Goal: Task Accomplishment & Management: Manage account settings

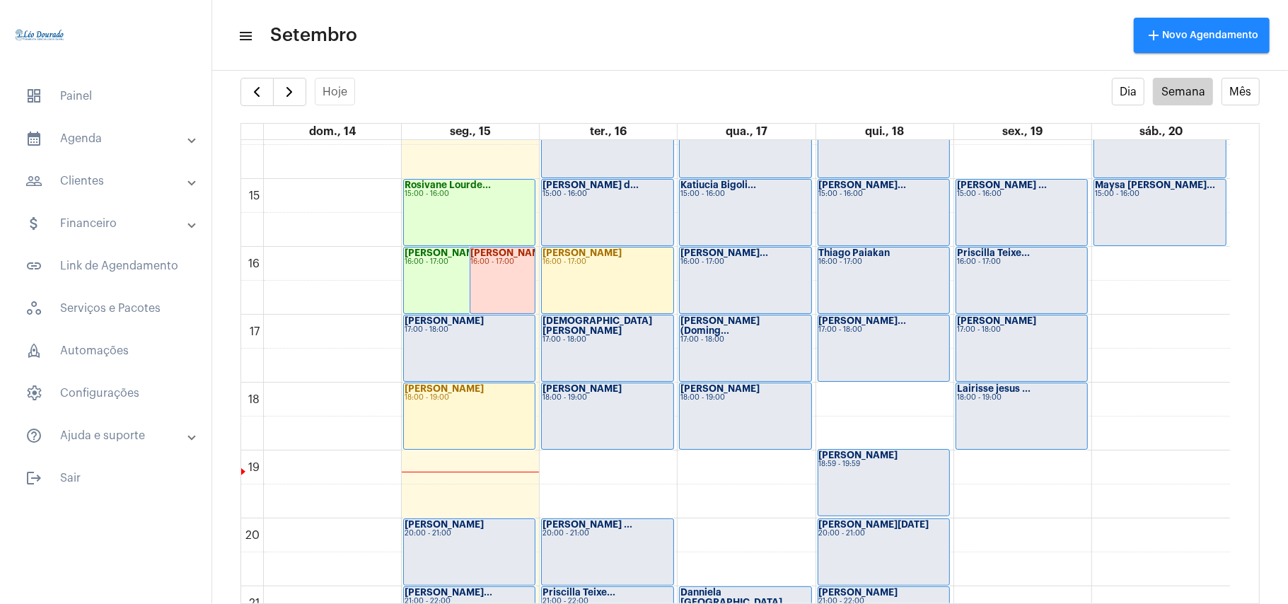
scroll to position [977, 0]
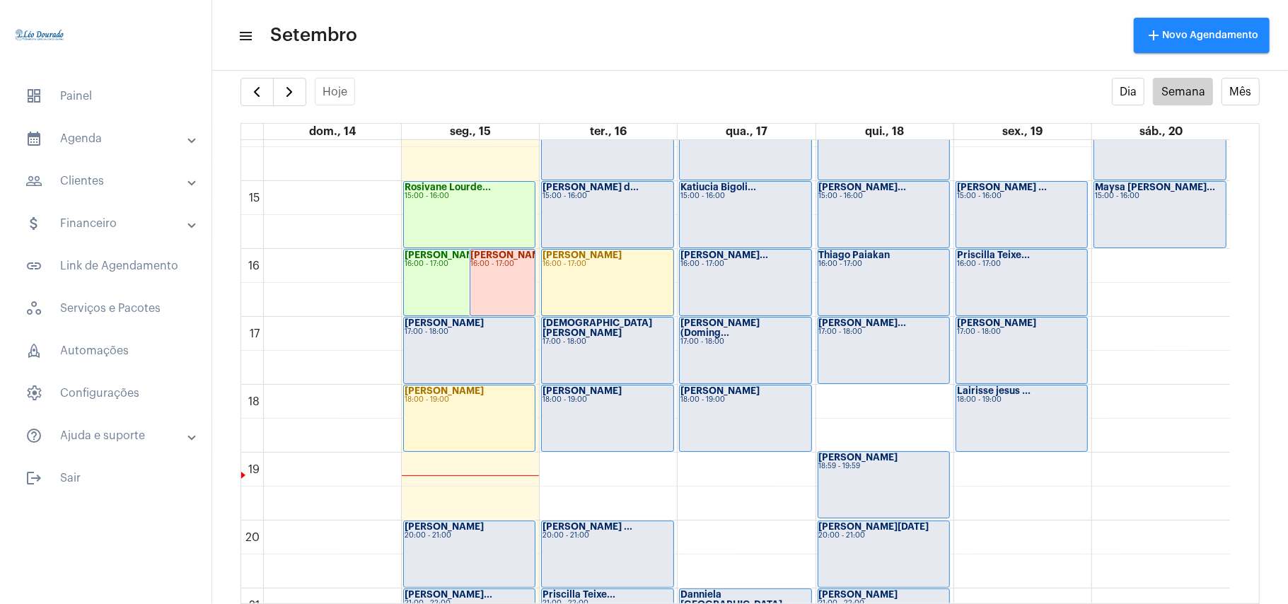
click at [479, 346] on div "[PERSON_NAME] 17:00 - 18:00" at bounding box center [469, 350] width 131 height 66
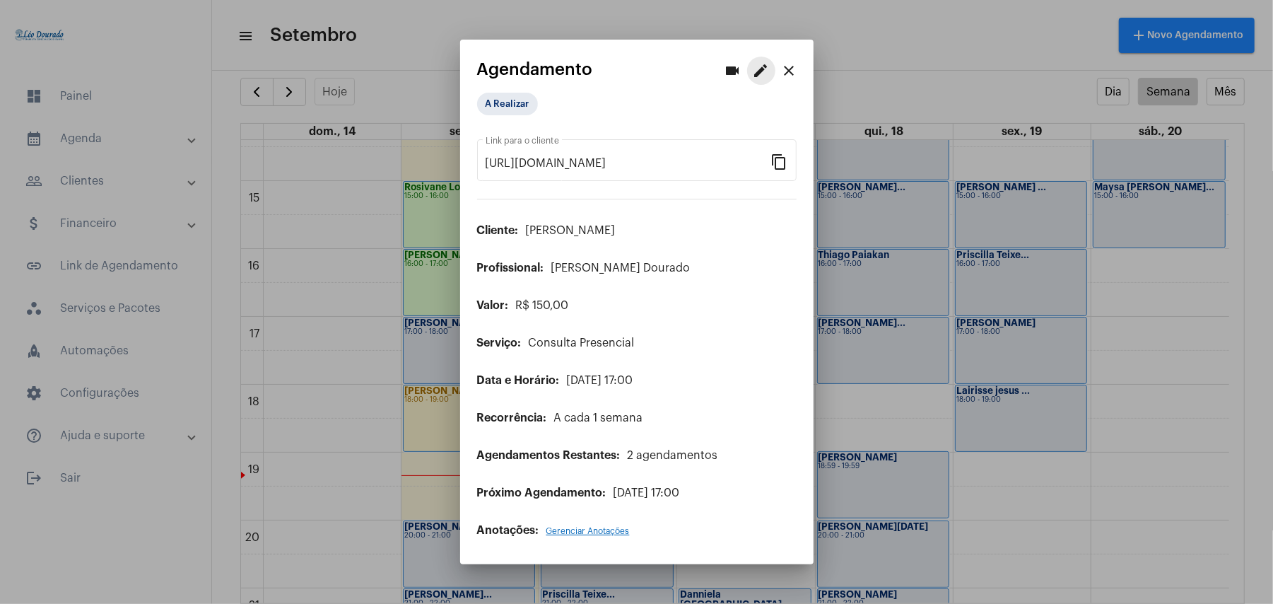
click at [765, 66] on mat-icon "edit" at bounding box center [761, 70] width 17 height 17
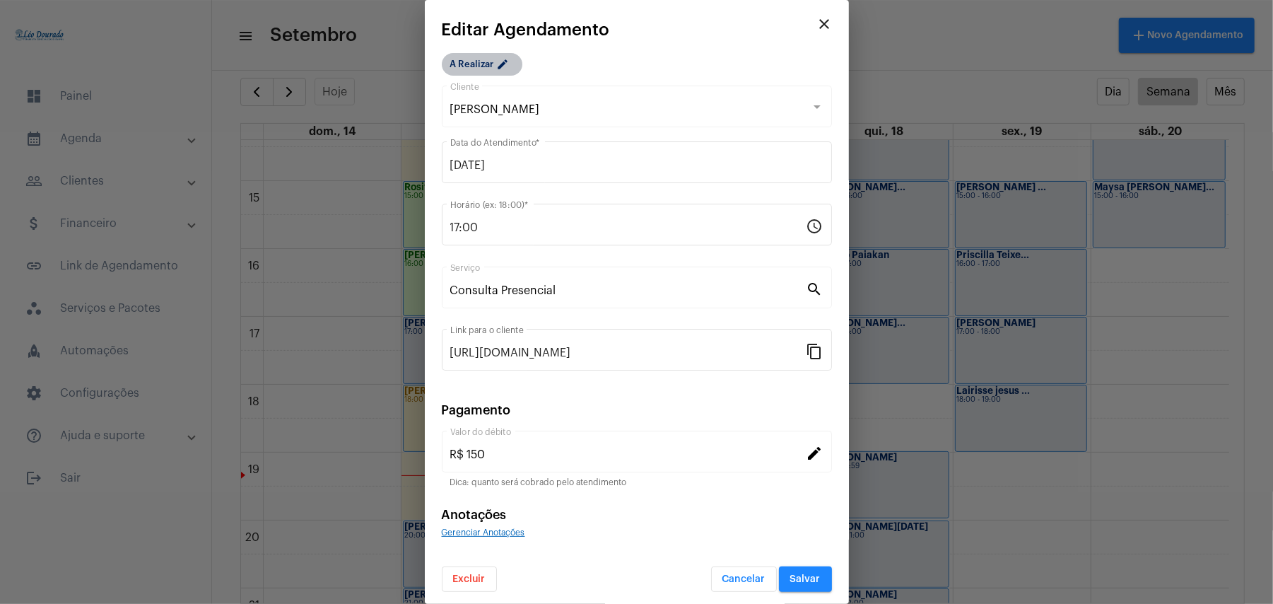
click at [478, 53] on mat-chip "A Realizar edit" at bounding box center [482, 64] width 81 height 23
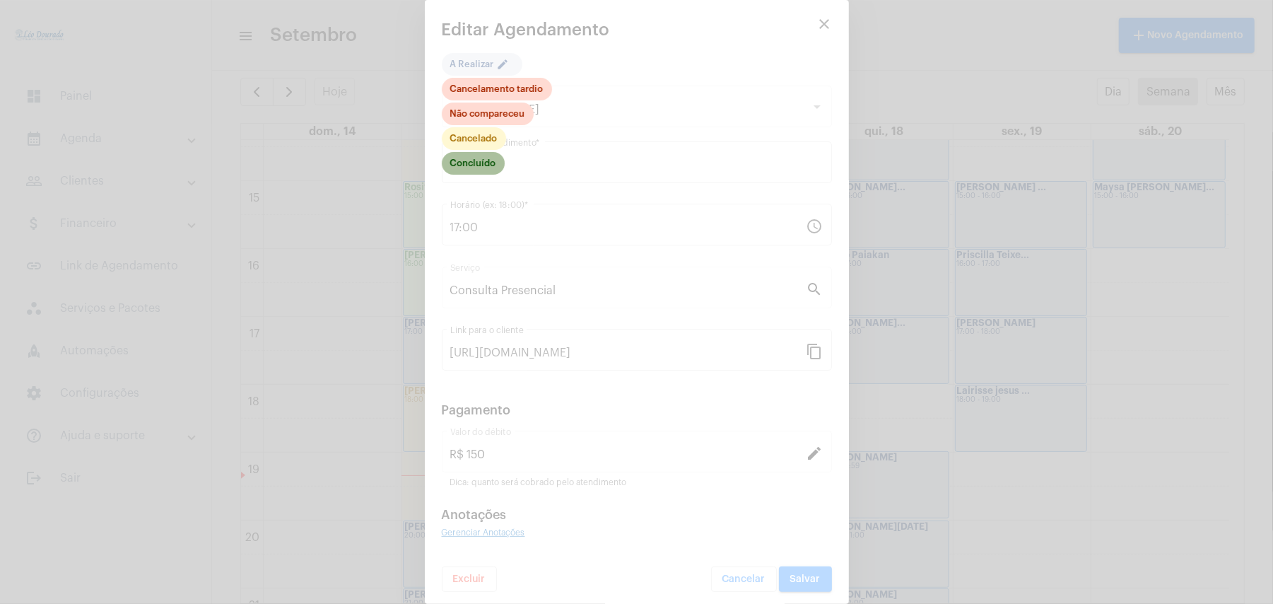
click at [479, 168] on mat-chip "Concluído" at bounding box center [473, 163] width 63 height 23
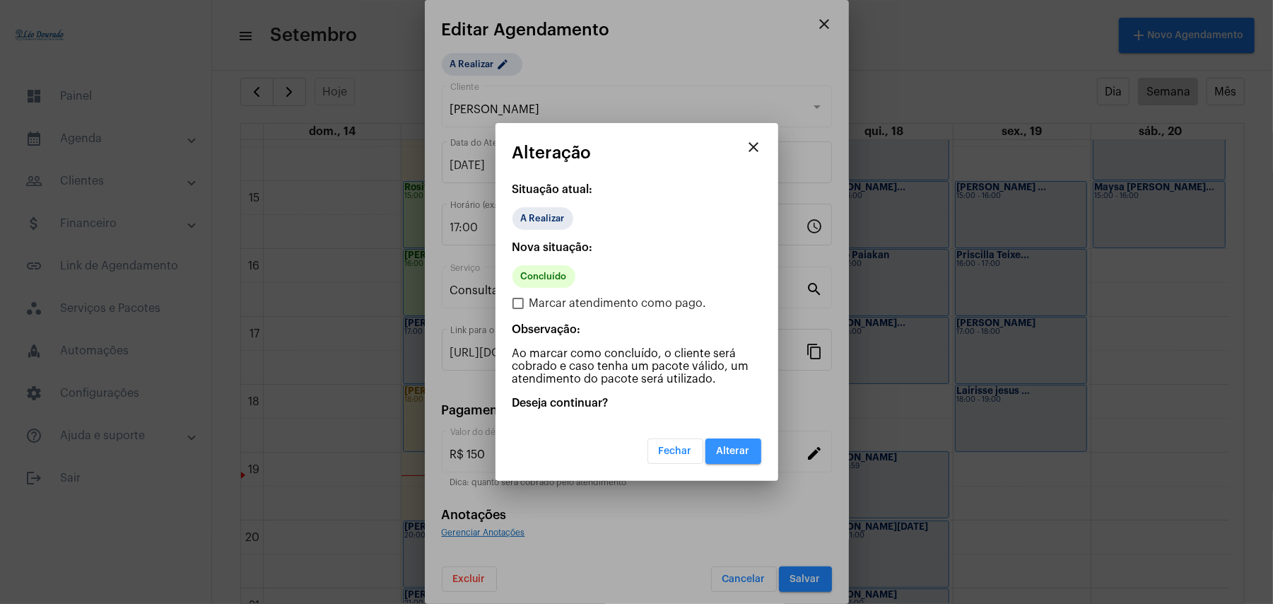
click at [731, 447] on span "Alterar" at bounding box center [733, 451] width 33 height 10
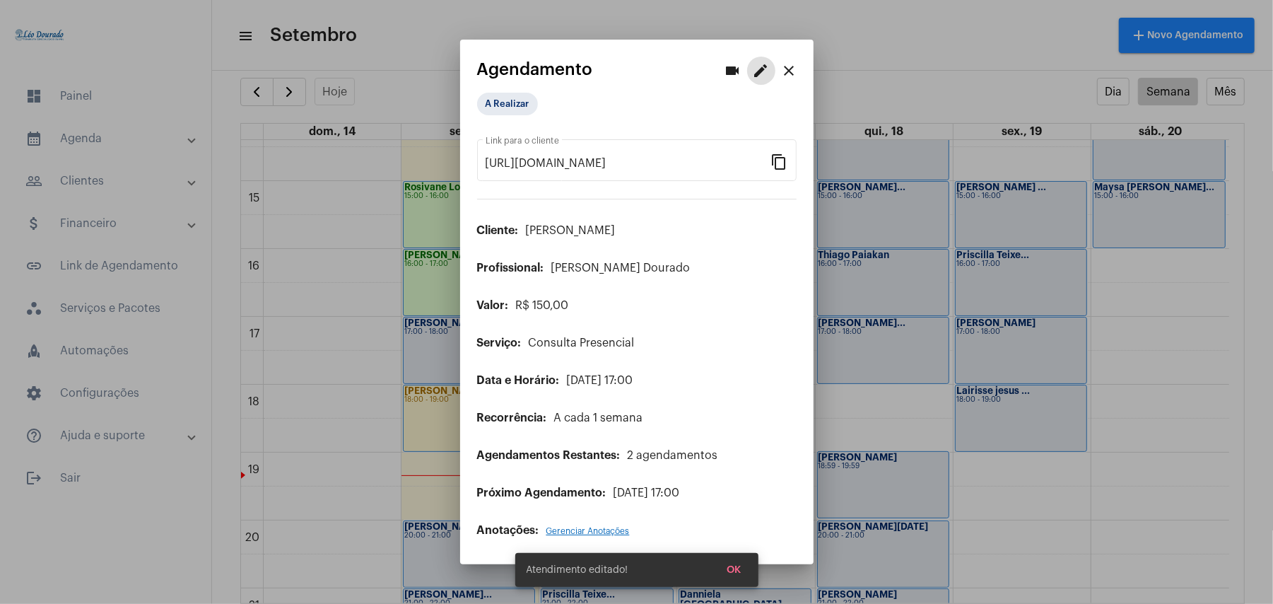
click at [396, 488] on div at bounding box center [636, 302] width 1273 height 604
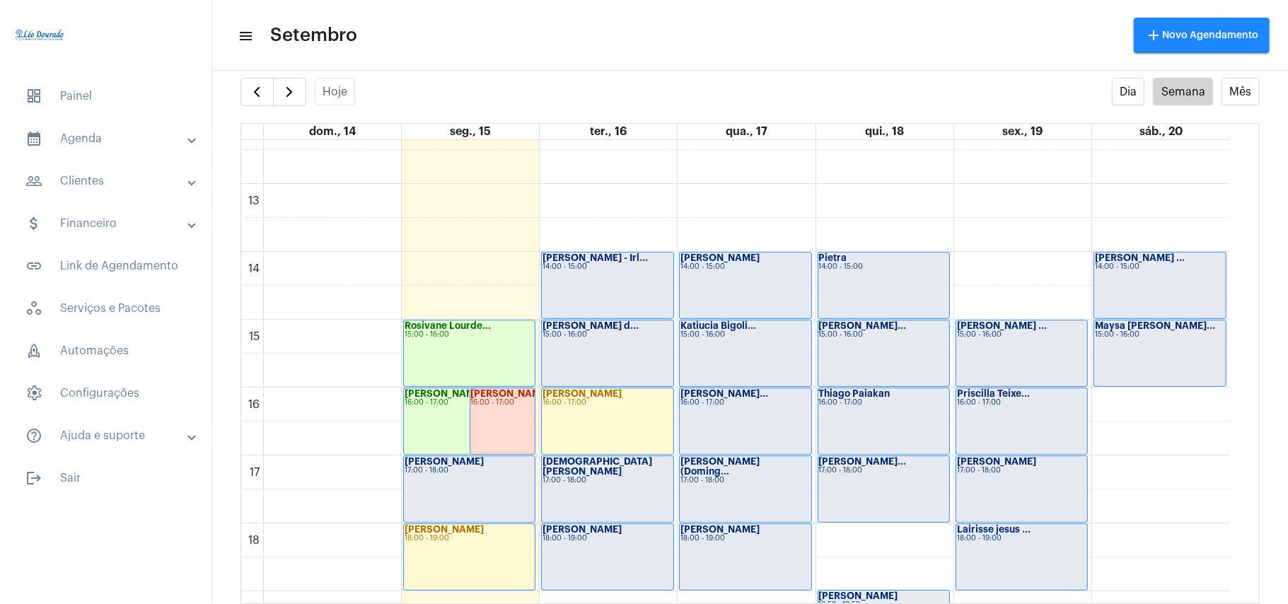
scroll to position [789, 0]
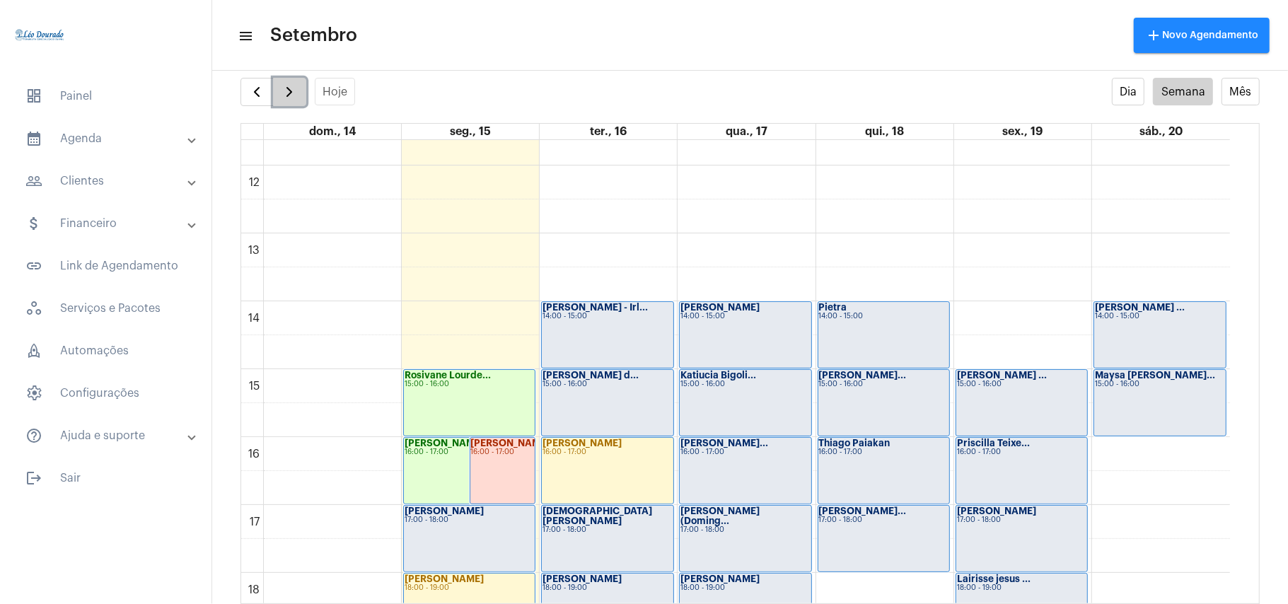
click at [294, 103] on button "button" at bounding box center [289, 92] width 33 height 28
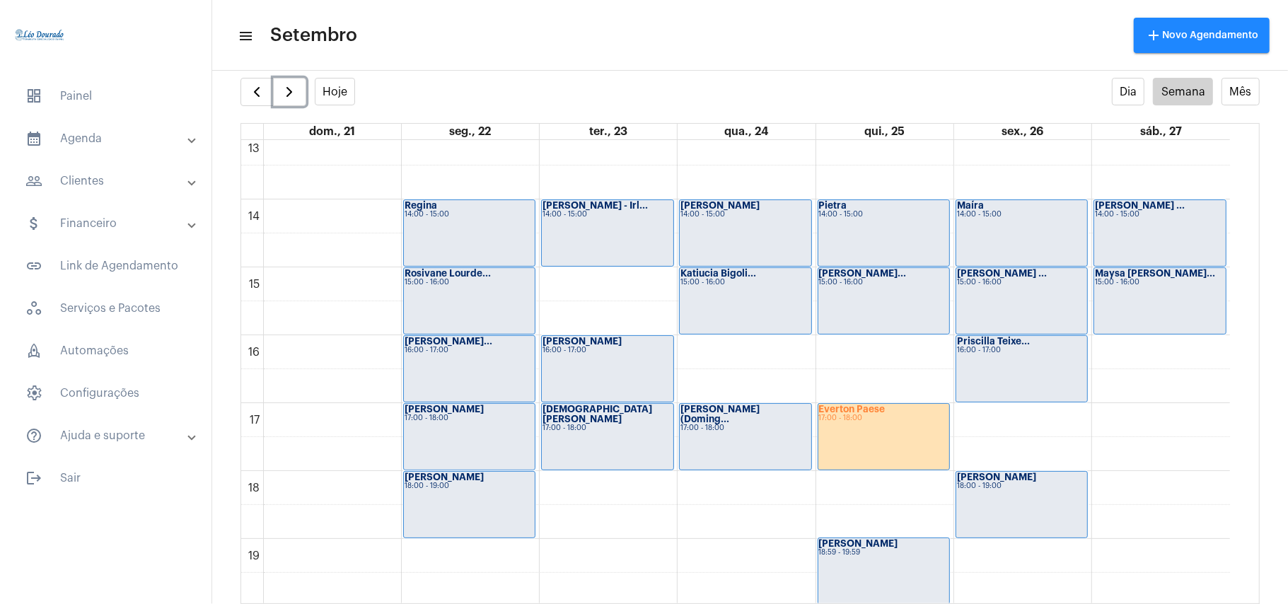
scroll to position [785, 0]
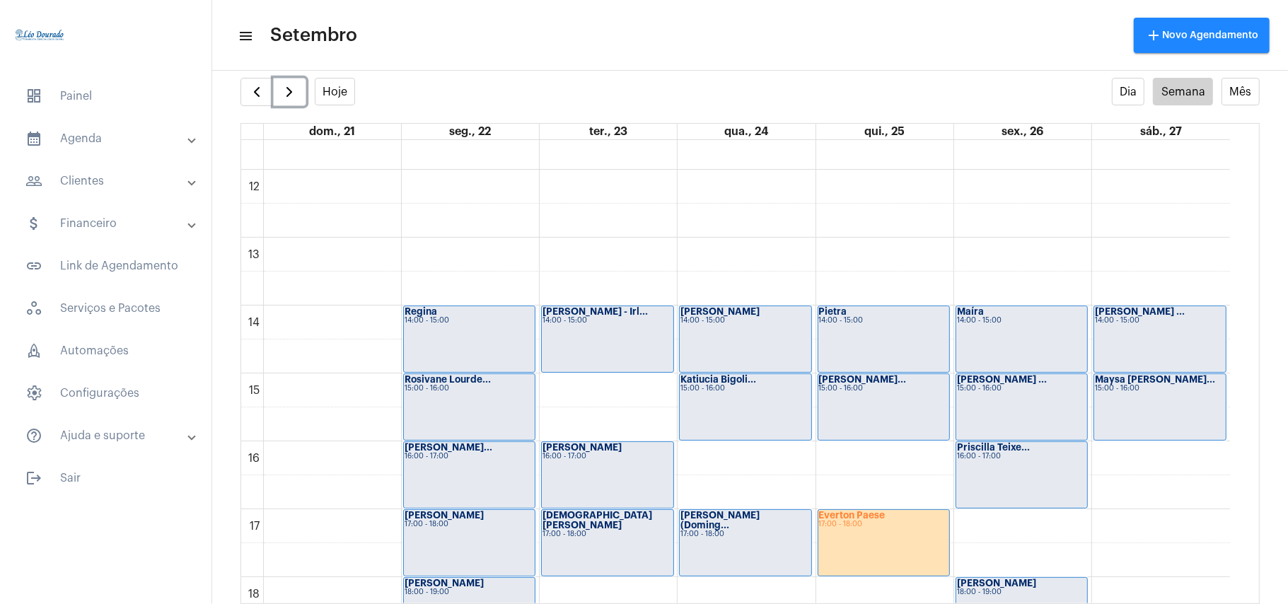
click at [848, 530] on div "Everton Paese 17:00 - 18:00" at bounding box center [883, 543] width 131 height 66
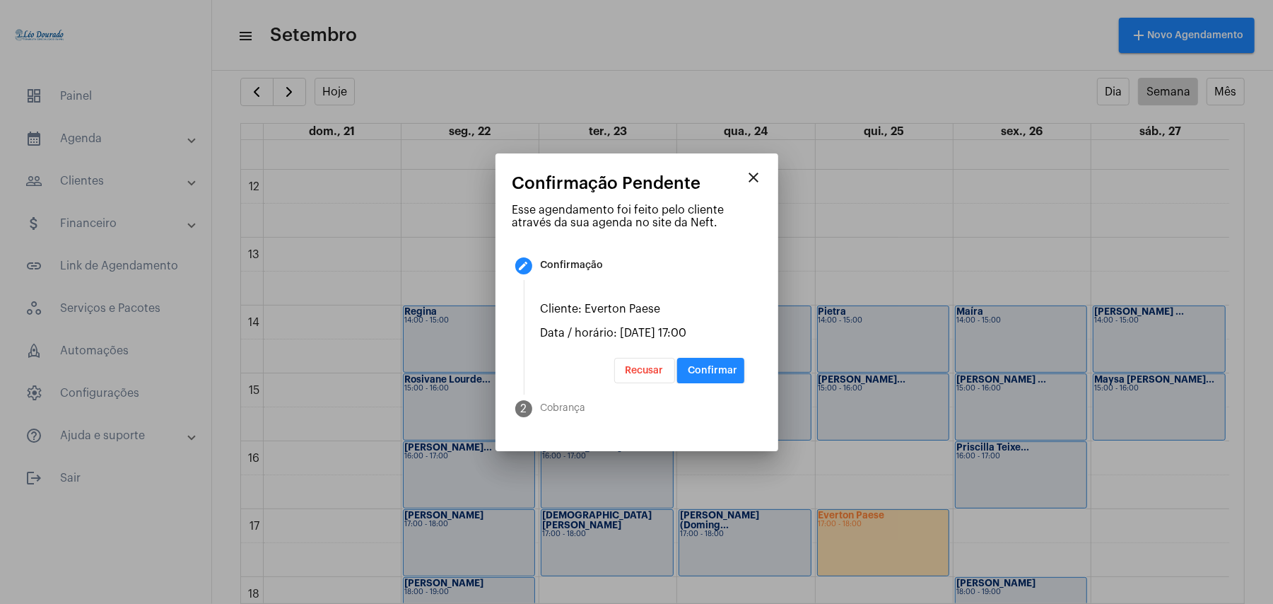
click at [722, 375] on span "Confirmar" at bounding box center [713, 371] width 49 height 10
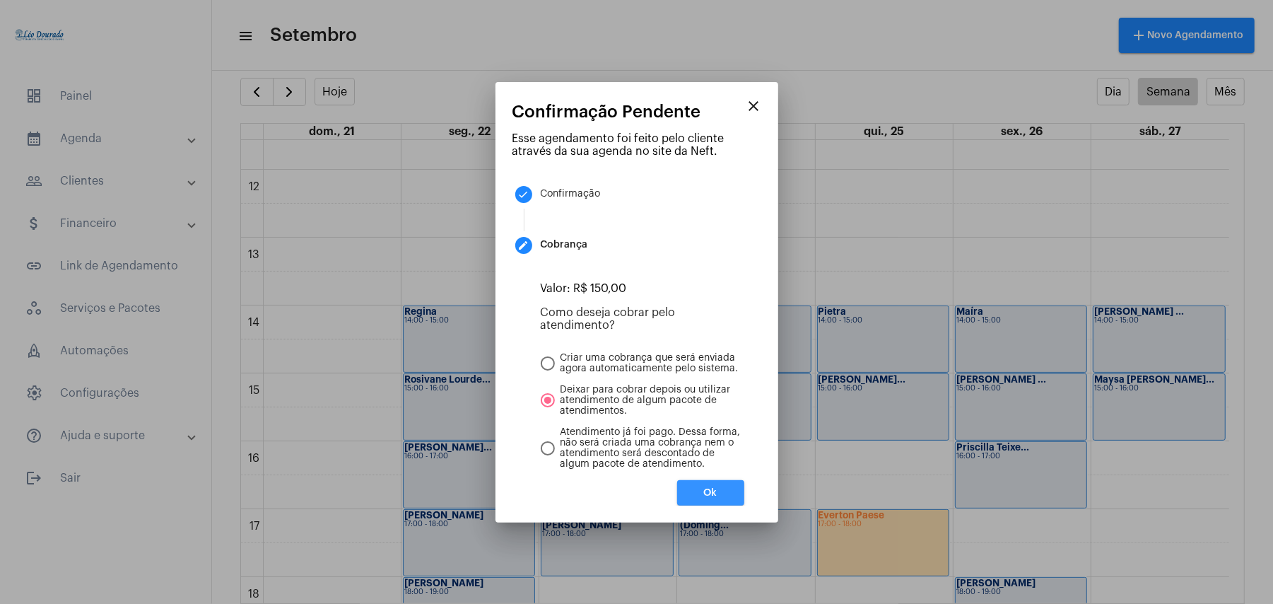
click at [738, 490] on button "Ok" at bounding box center [710, 492] width 67 height 25
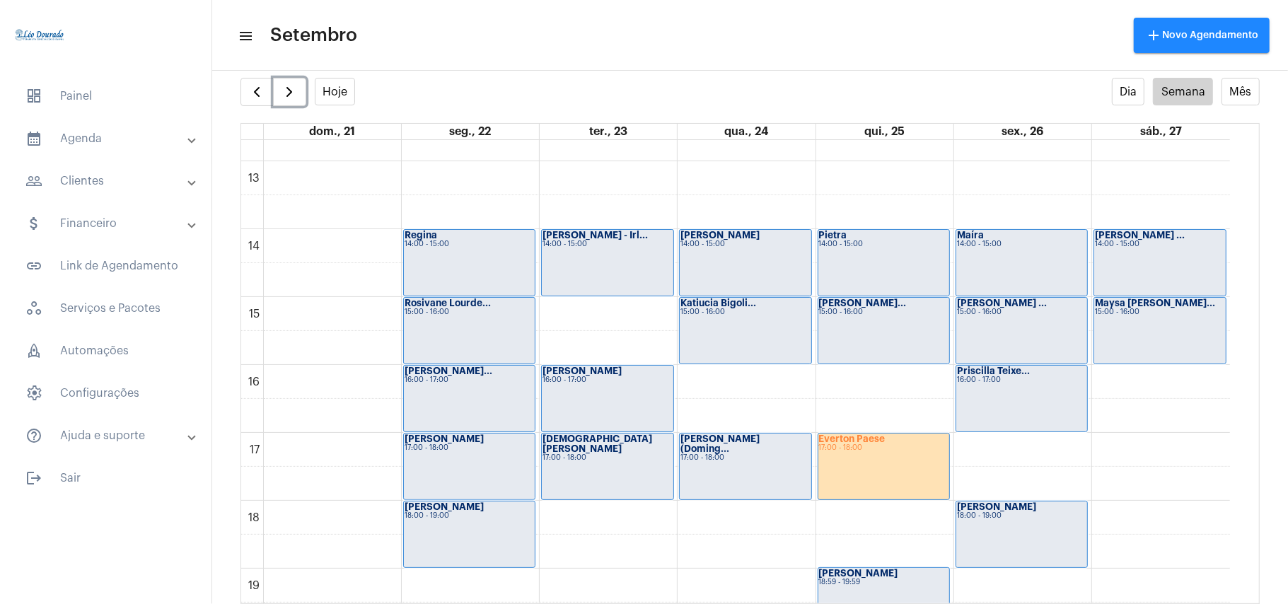
scroll to position [974, 0]
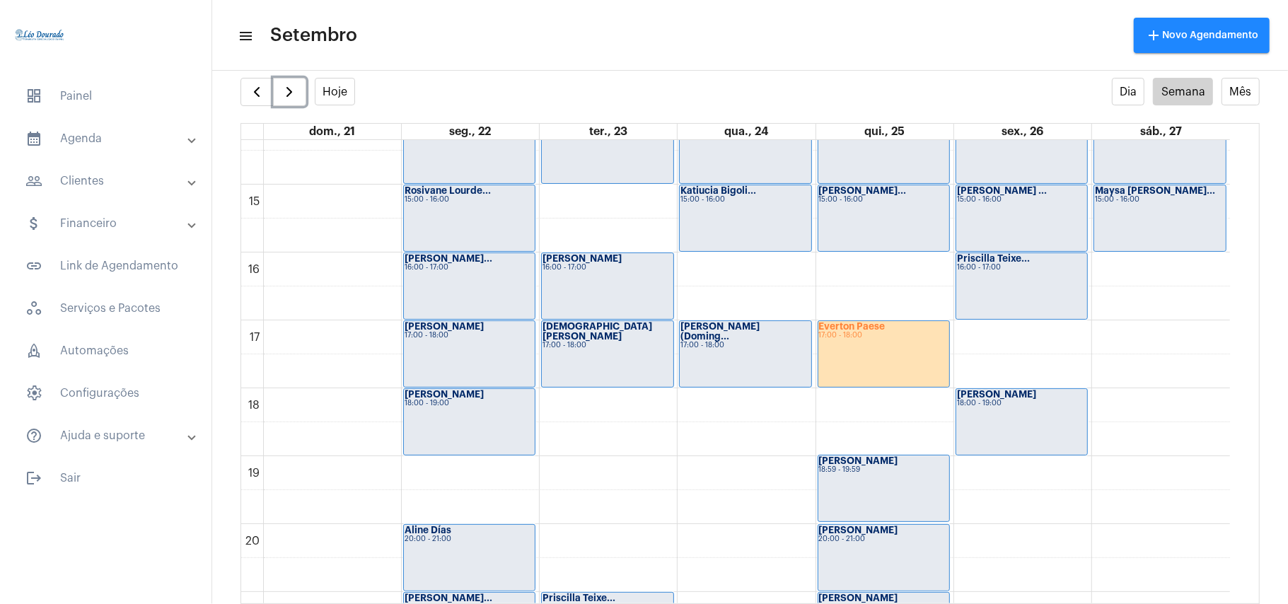
click at [1018, 426] on div "[PERSON_NAME] 18:00 - 19:00" at bounding box center [1021, 422] width 131 height 66
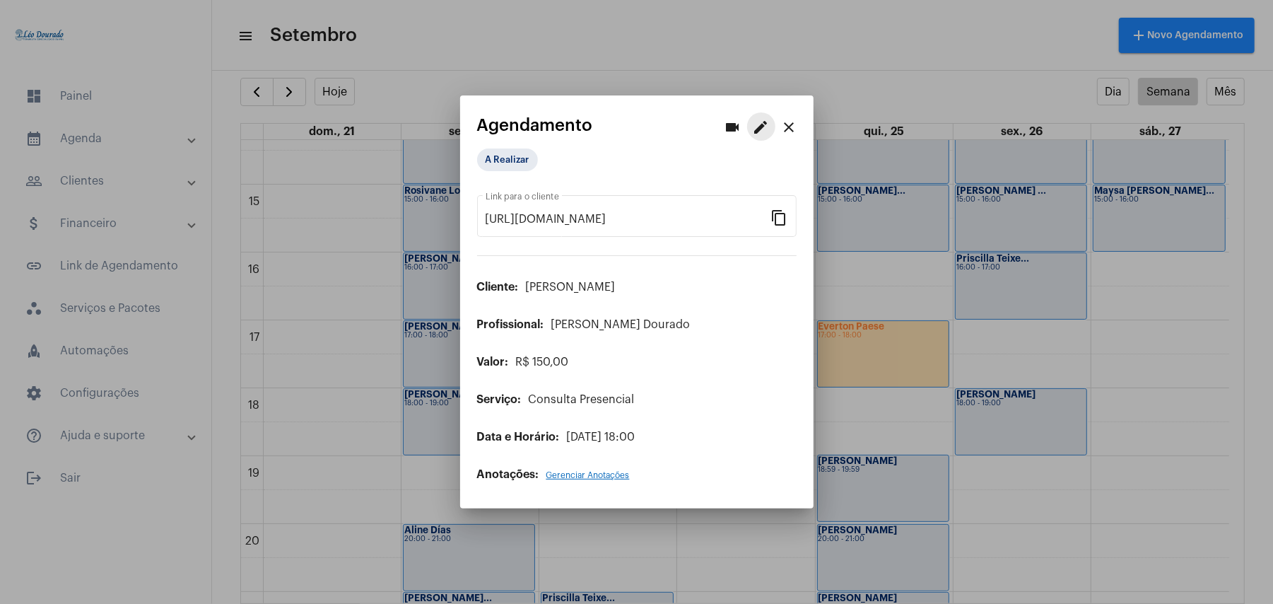
click at [761, 134] on mat-icon "edit" at bounding box center [761, 127] width 17 height 17
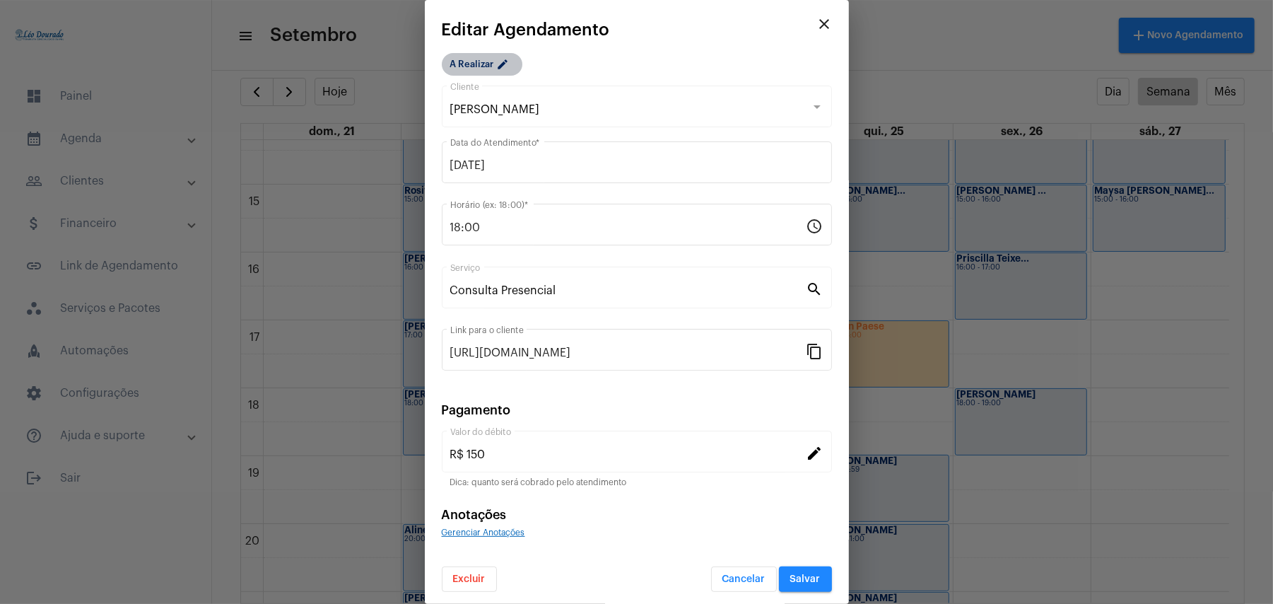
click at [472, 69] on mat-chip "A Realizar edit" at bounding box center [482, 64] width 81 height 23
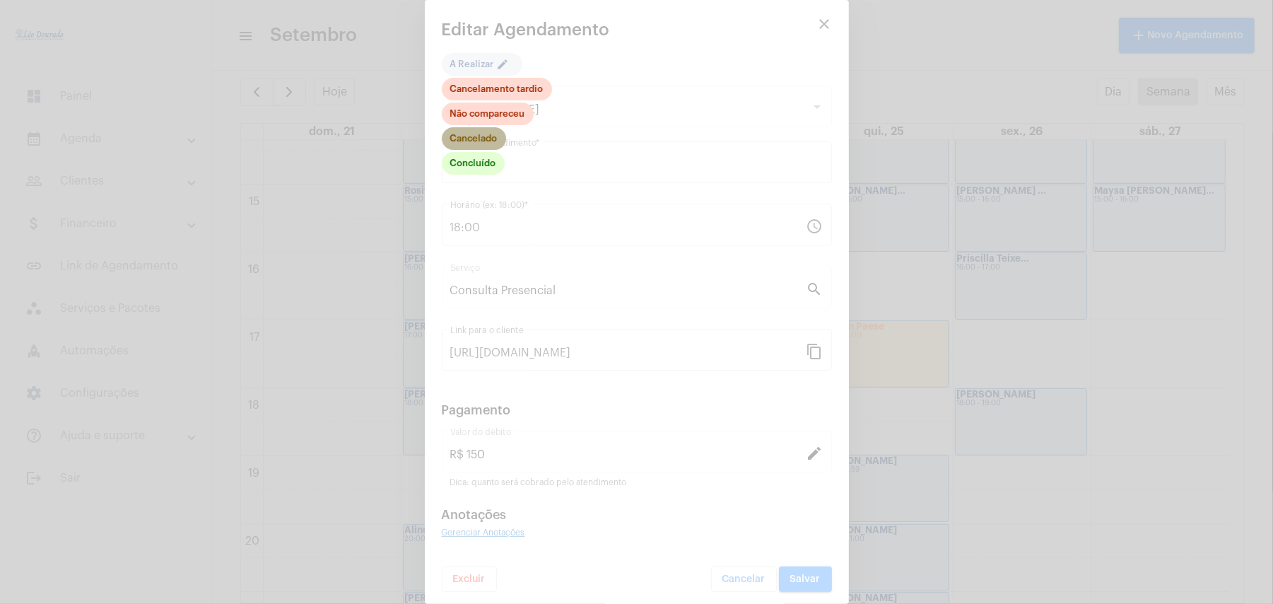
click at [481, 136] on mat-chip "Cancelado" at bounding box center [474, 138] width 64 height 23
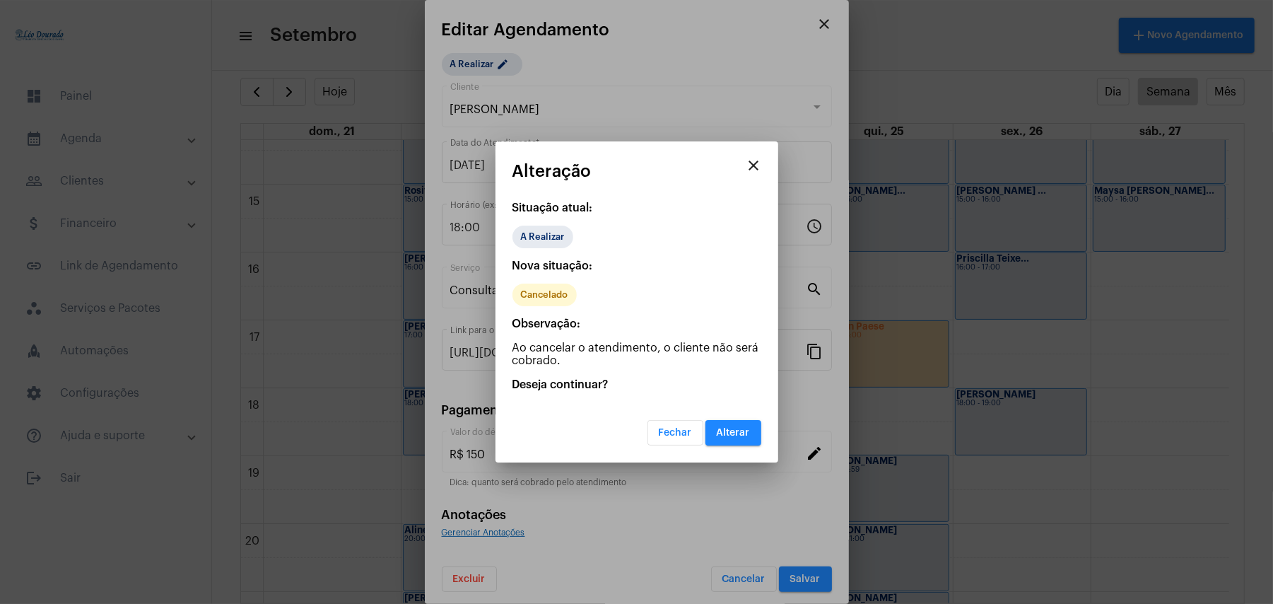
click at [739, 430] on span "Alterar" at bounding box center [733, 433] width 33 height 10
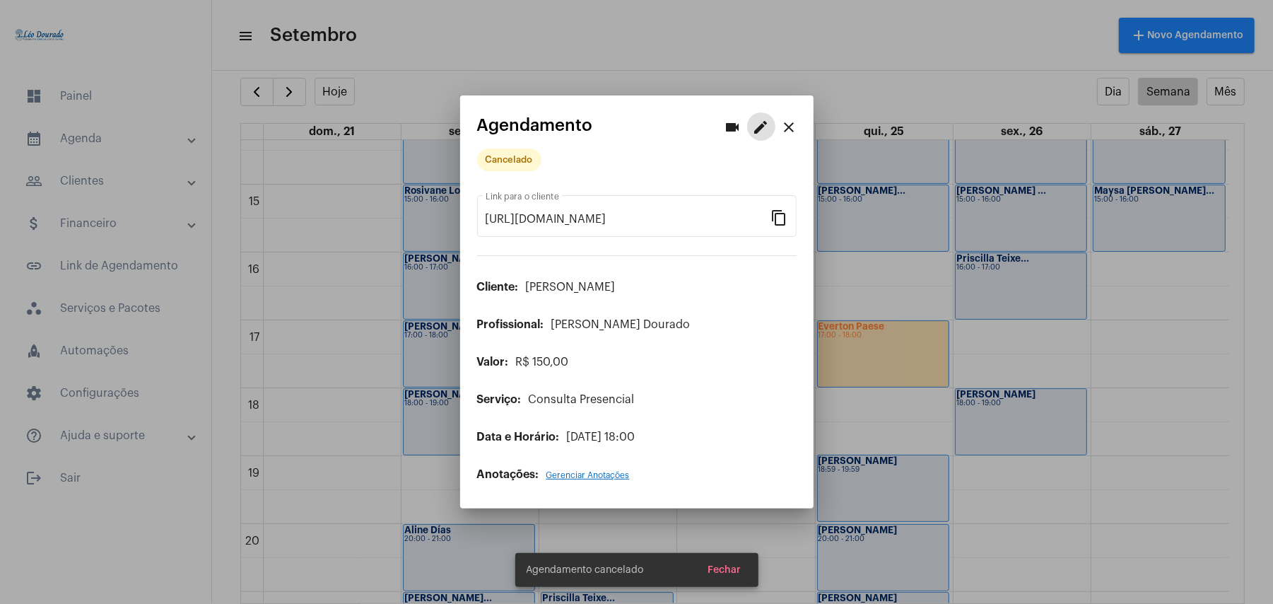
click at [793, 129] on mat-icon "close" at bounding box center [789, 127] width 17 height 17
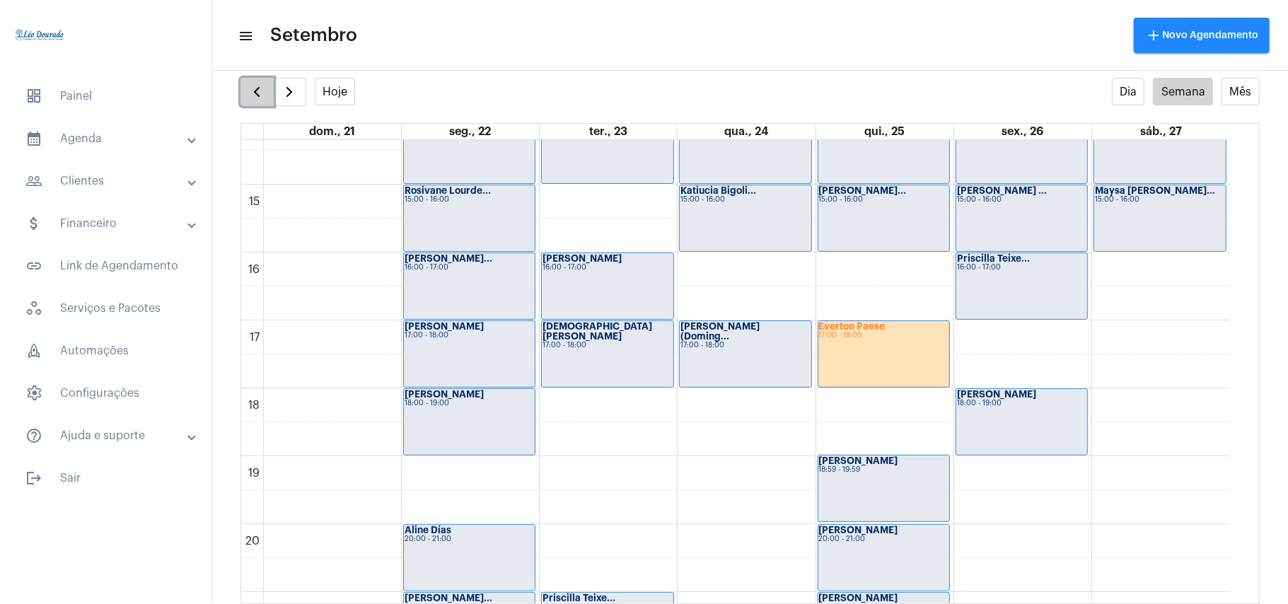
click at [267, 99] on button "button" at bounding box center [256, 92] width 33 height 28
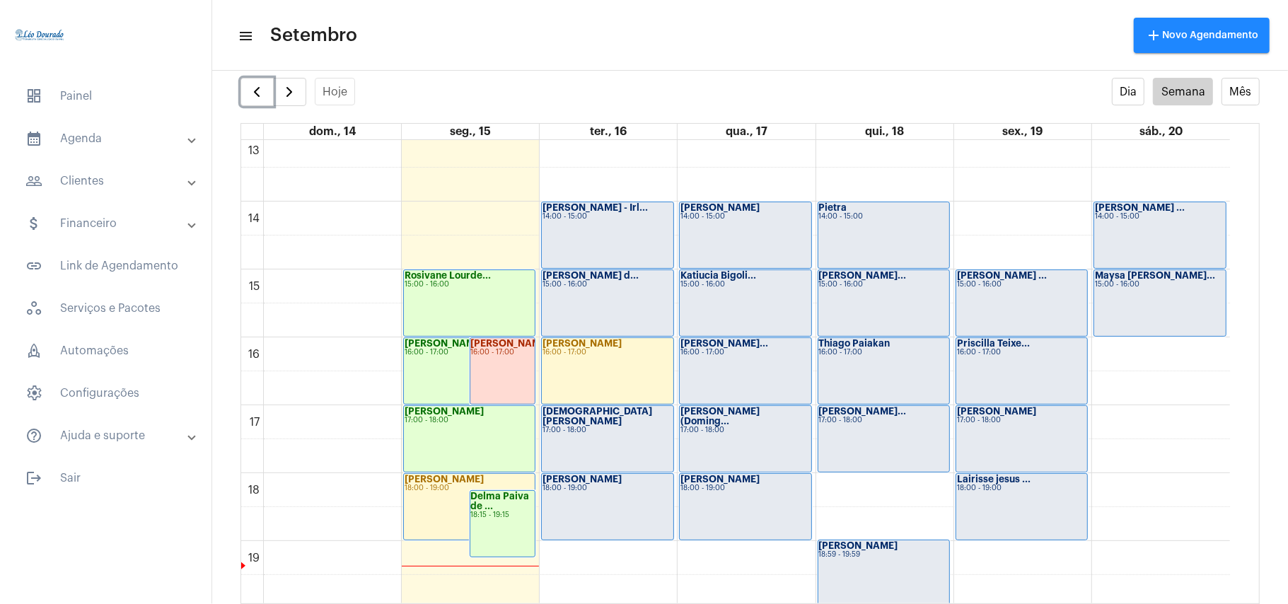
scroll to position [1166, 0]
